Goal: Task Accomplishment & Management: Manage account settings

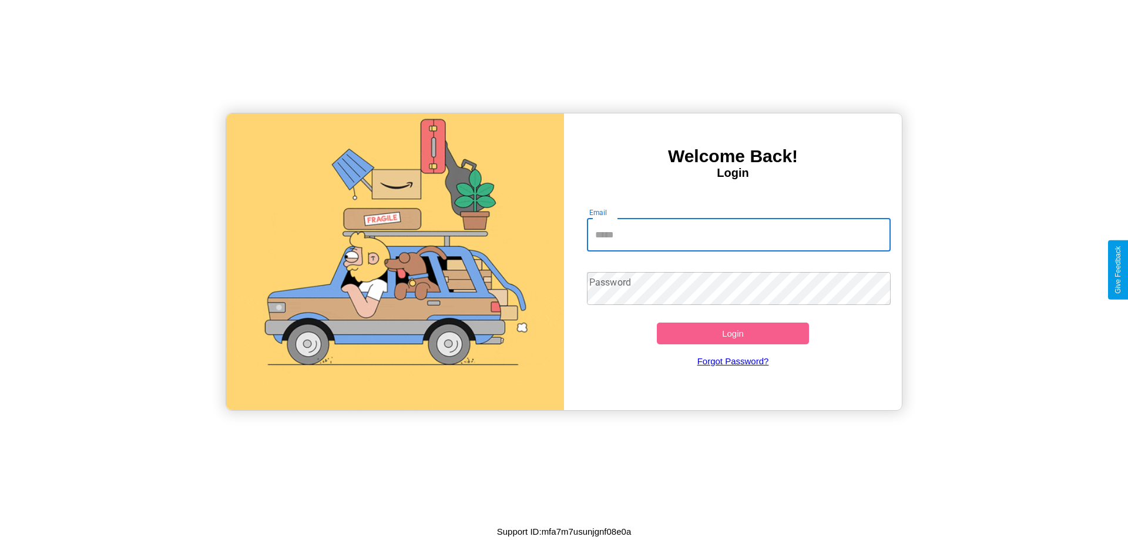
click at [738, 234] on input "Email" at bounding box center [739, 234] width 304 height 33
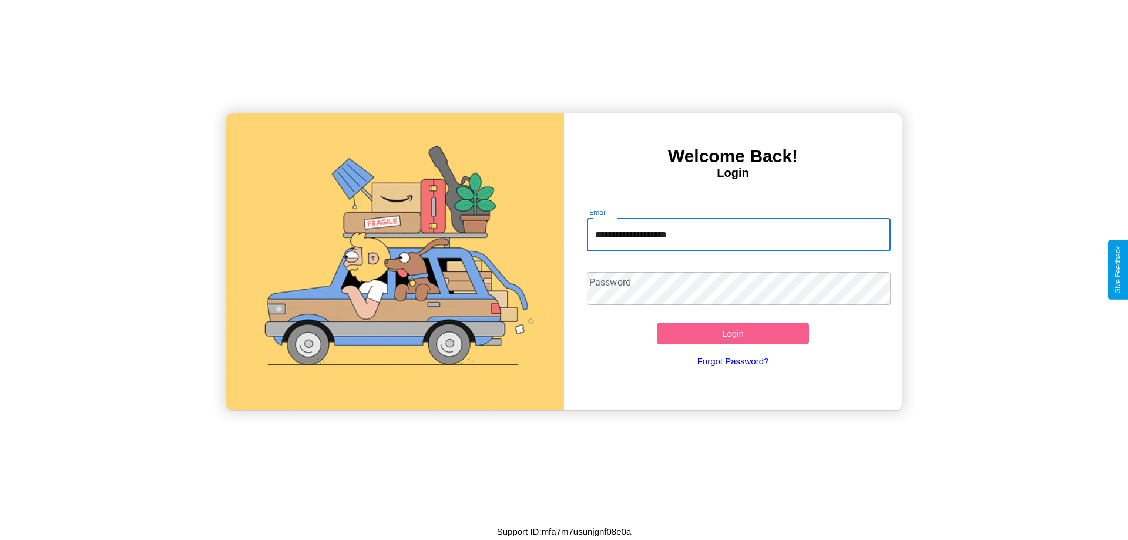
type input "**********"
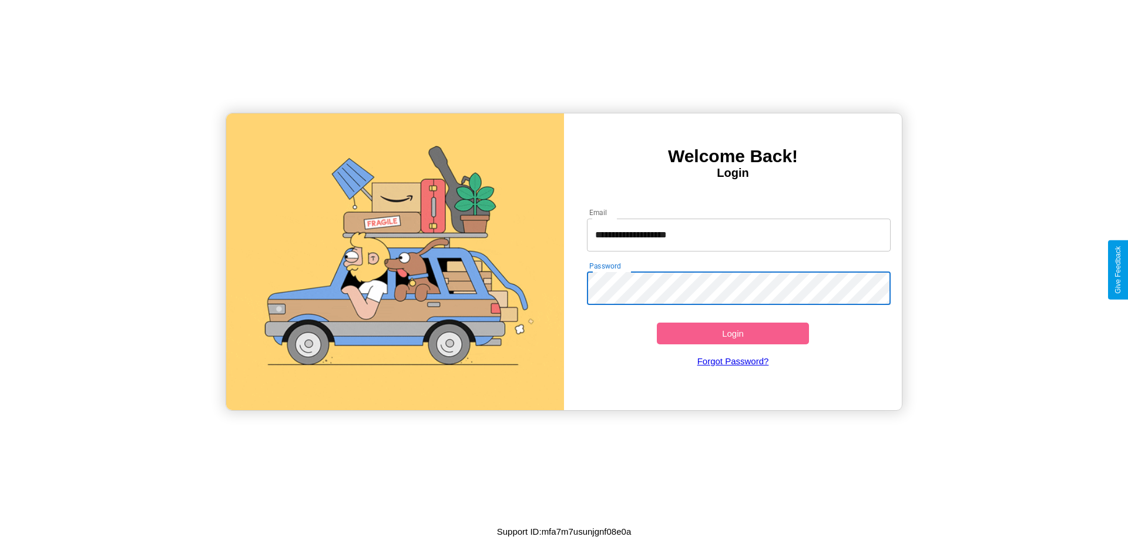
click at [732, 333] on button "Login" at bounding box center [733, 333] width 152 height 22
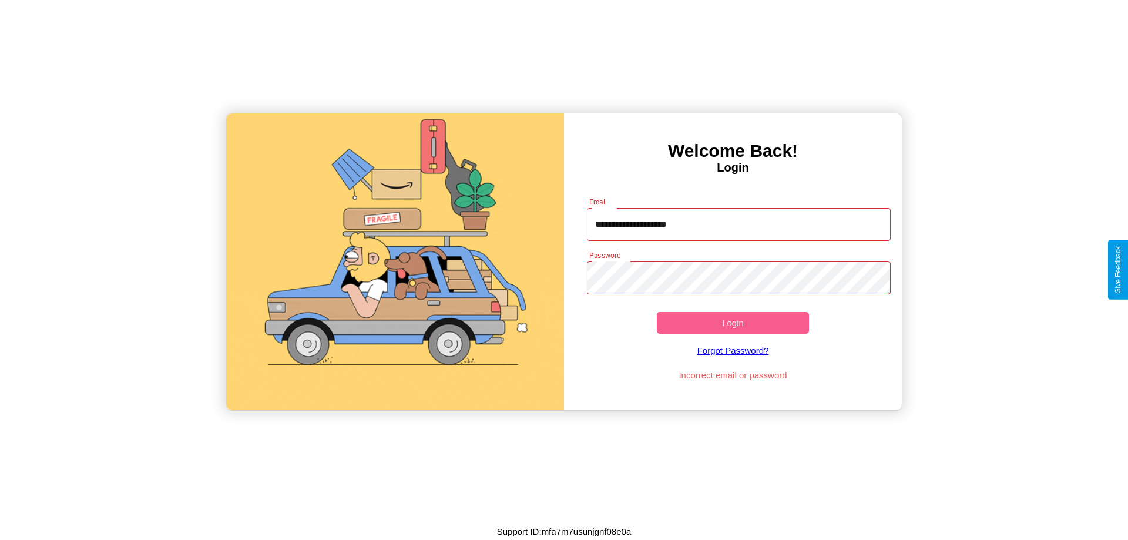
click at [732, 322] on button "Login" at bounding box center [733, 323] width 152 height 22
